Goal: Information Seeking & Learning: Learn about a topic

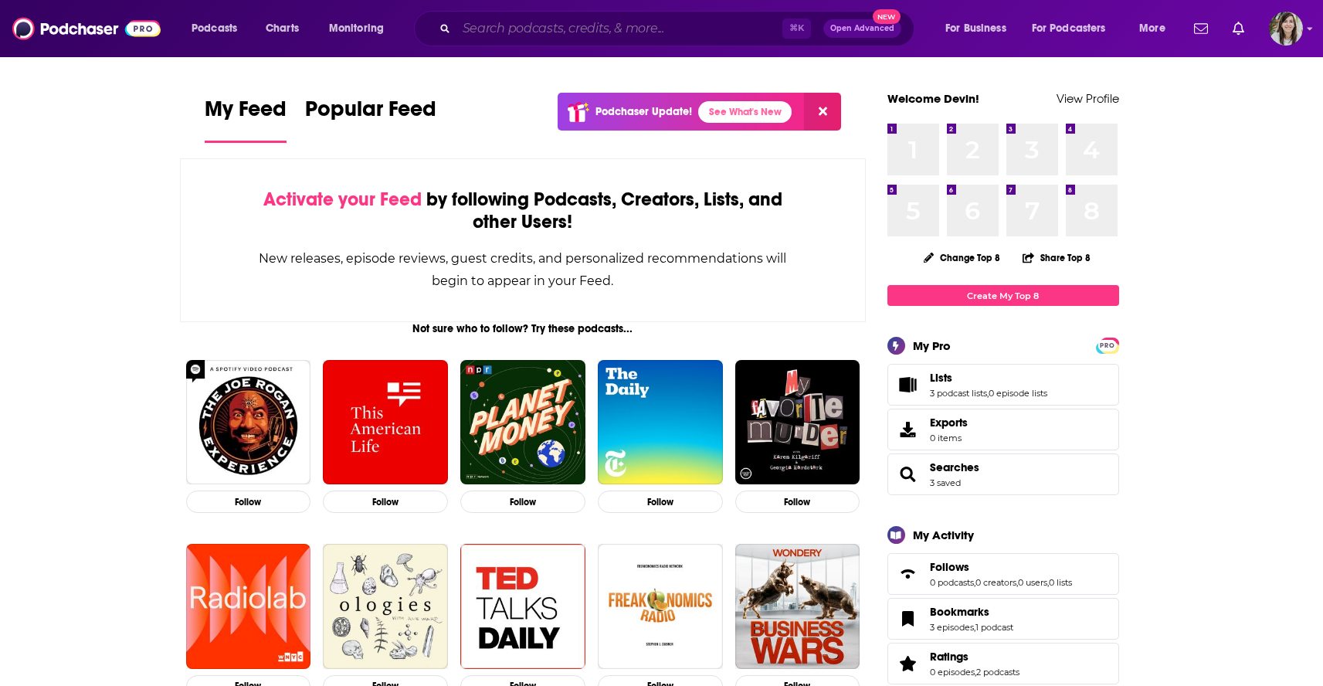
click at [644, 29] on input "Search podcasts, credits, & more..." at bounding box center [620, 28] width 326 height 25
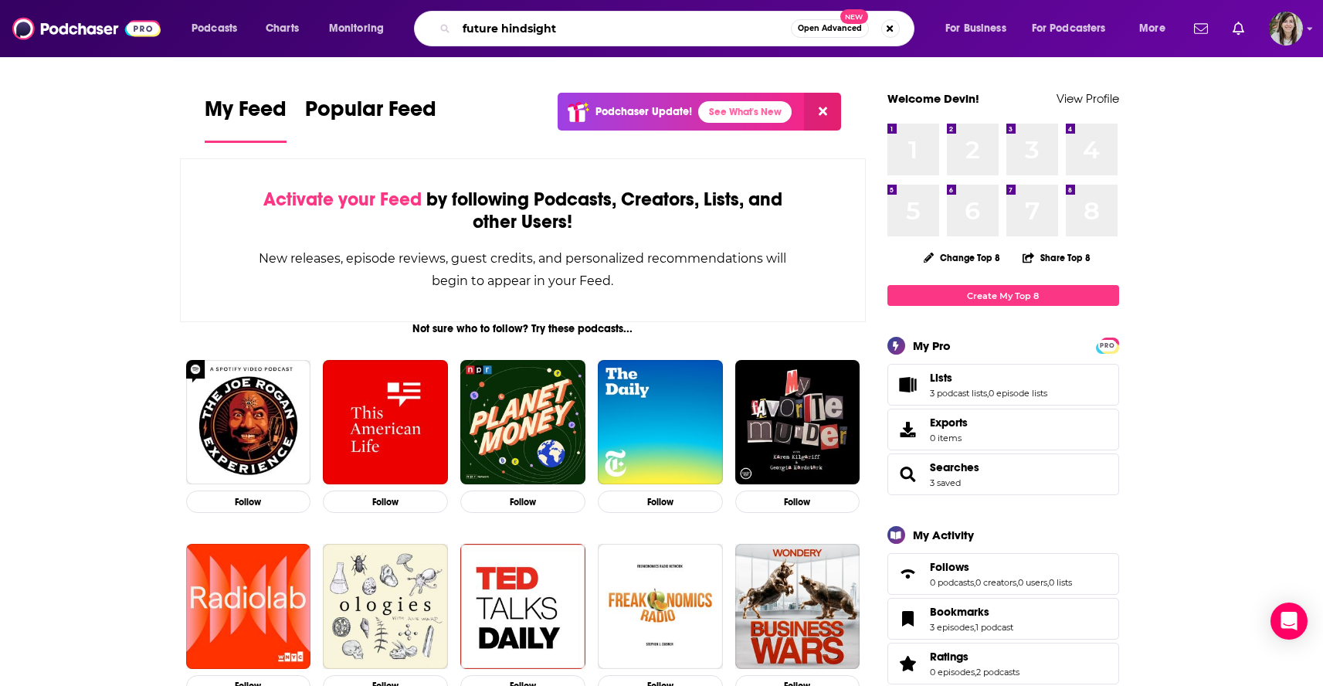
type input "future hindsight"
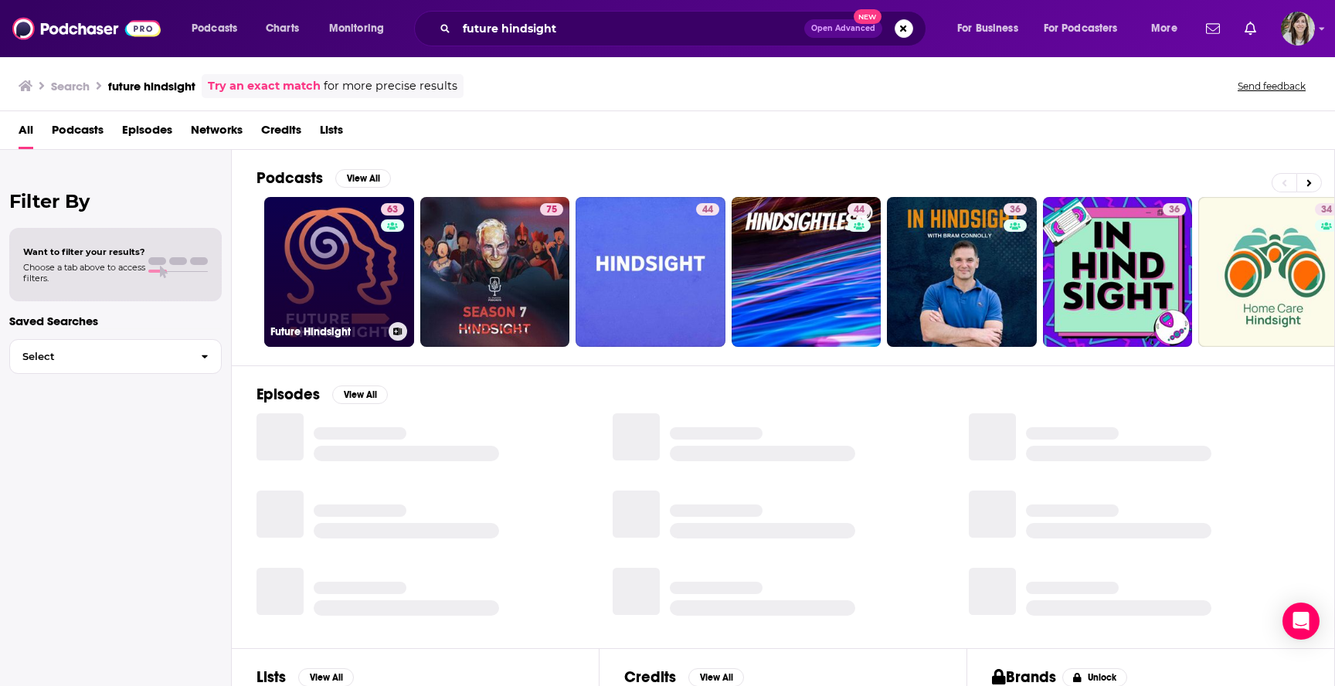
click at [316, 234] on link "63 Future Hindsight" at bounding box center [339, 272] width 150 height 150
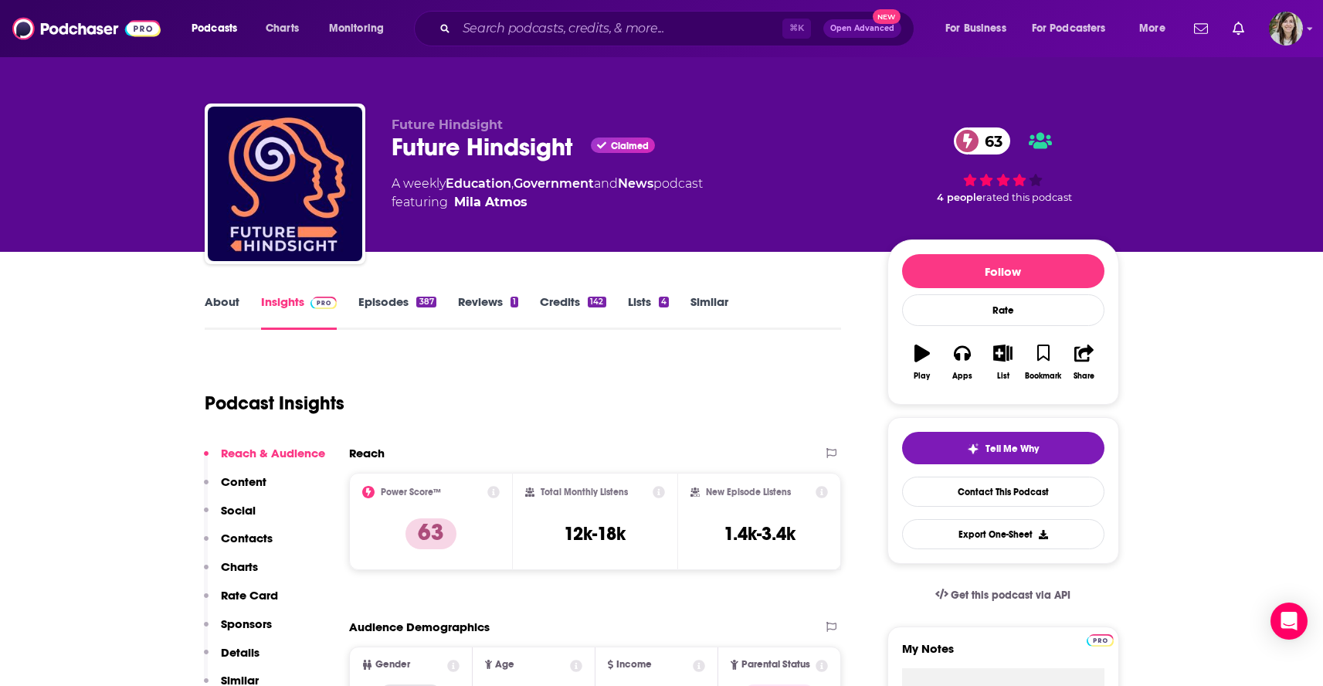
click at [380, 301] on link "Episodes 387" at bounding box center [396, 312] width 77 height 36
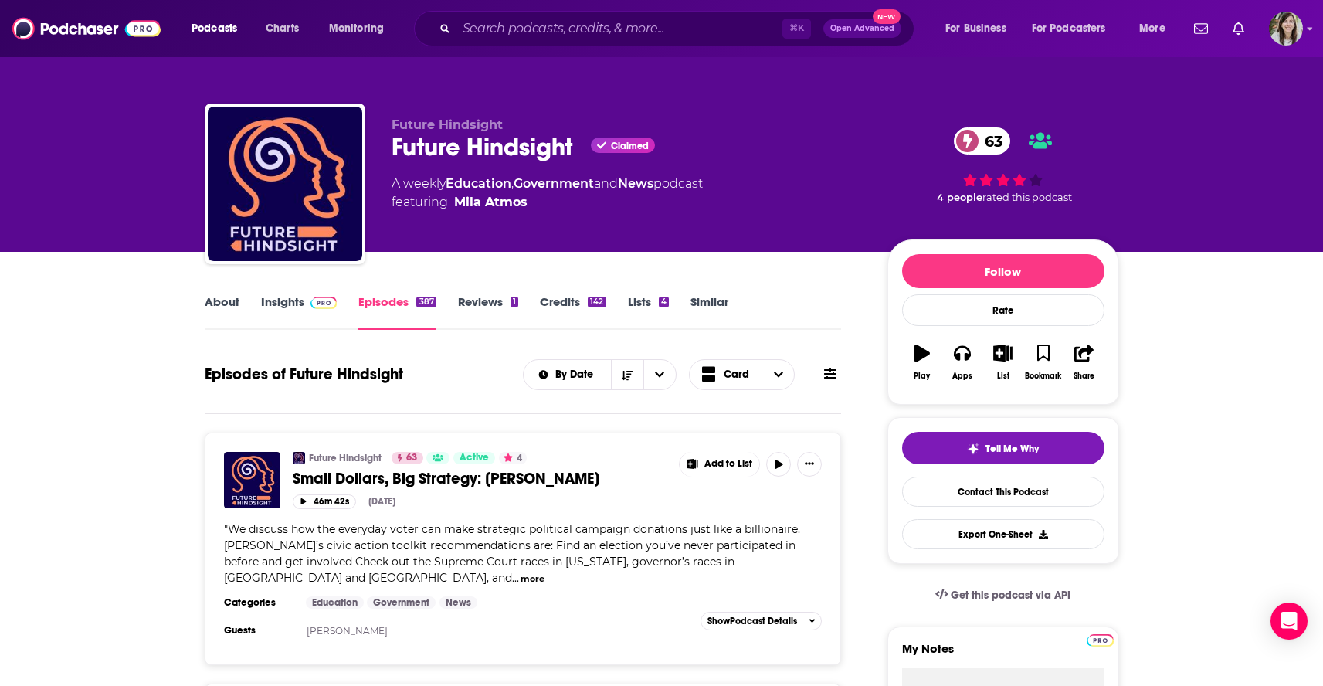
click at [841, 377] on button at bounding box center [831, 374] width 22 height 16
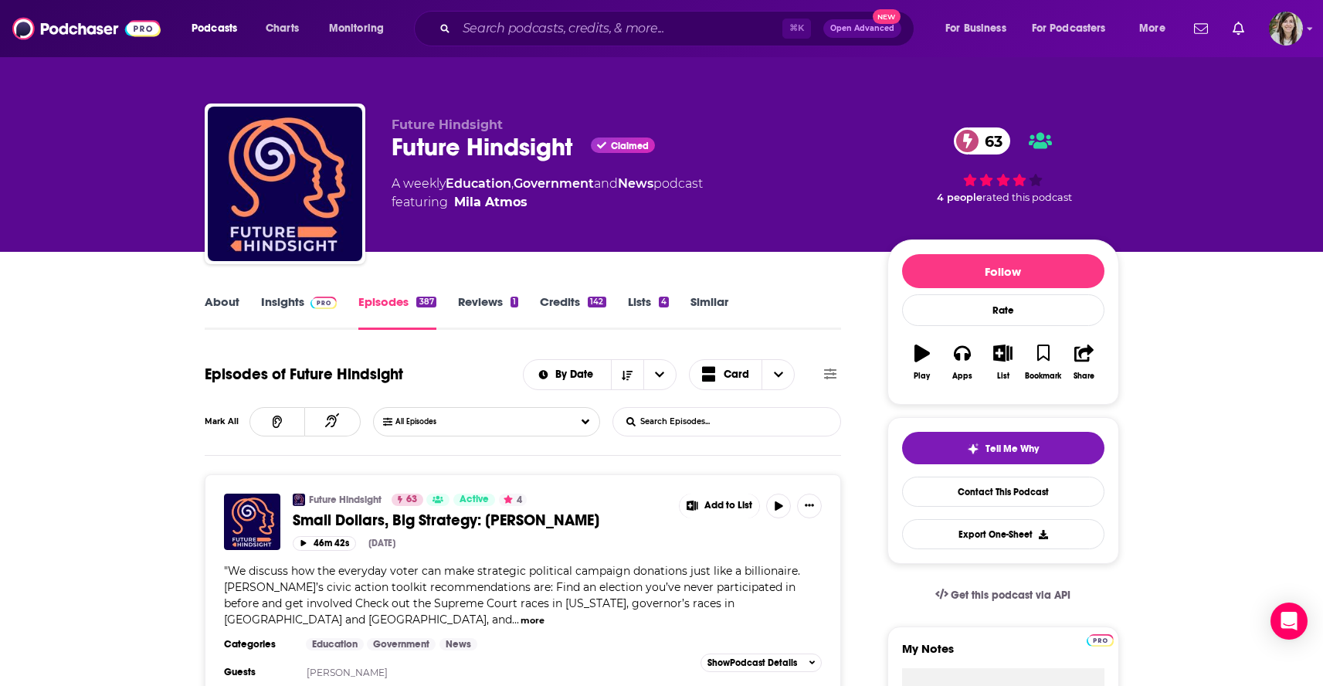
click at [730, 423] on input "List Search Input" at bounding box center [693, 422] width 161 height 28
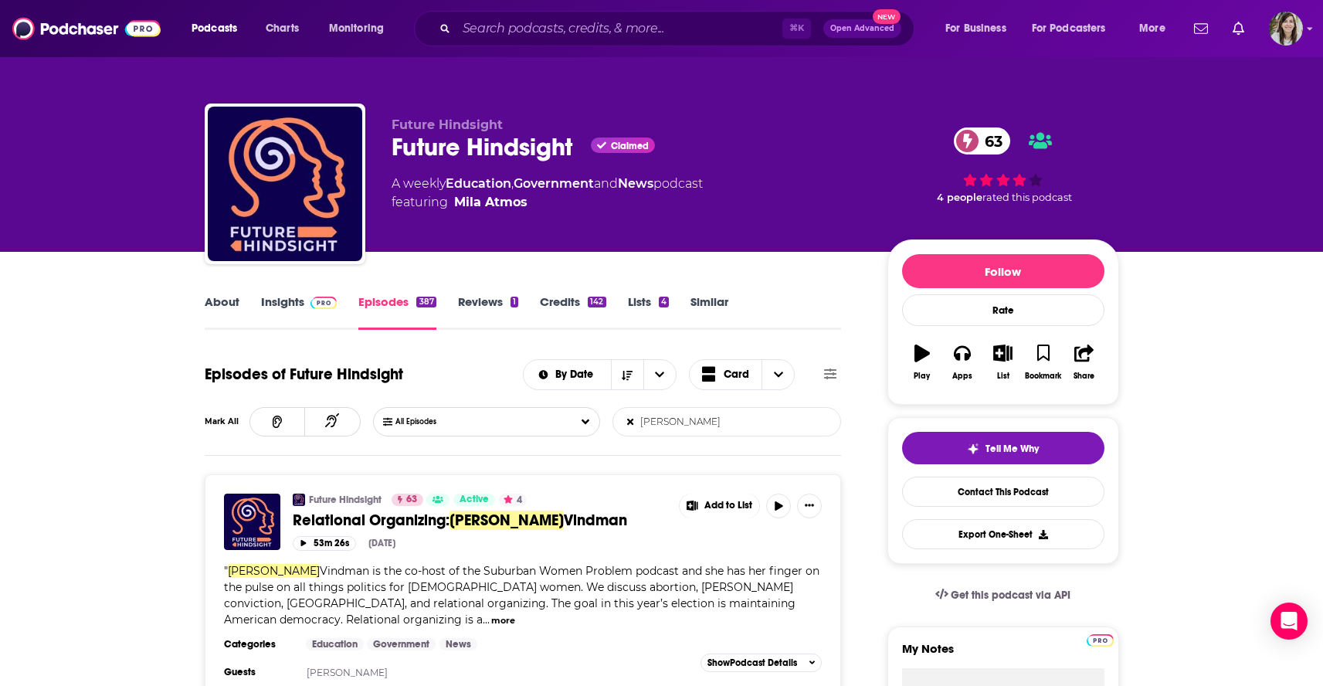
type input "[PERSON_NAME]"
